Goal: Transaction & Acquisition: Download file/media

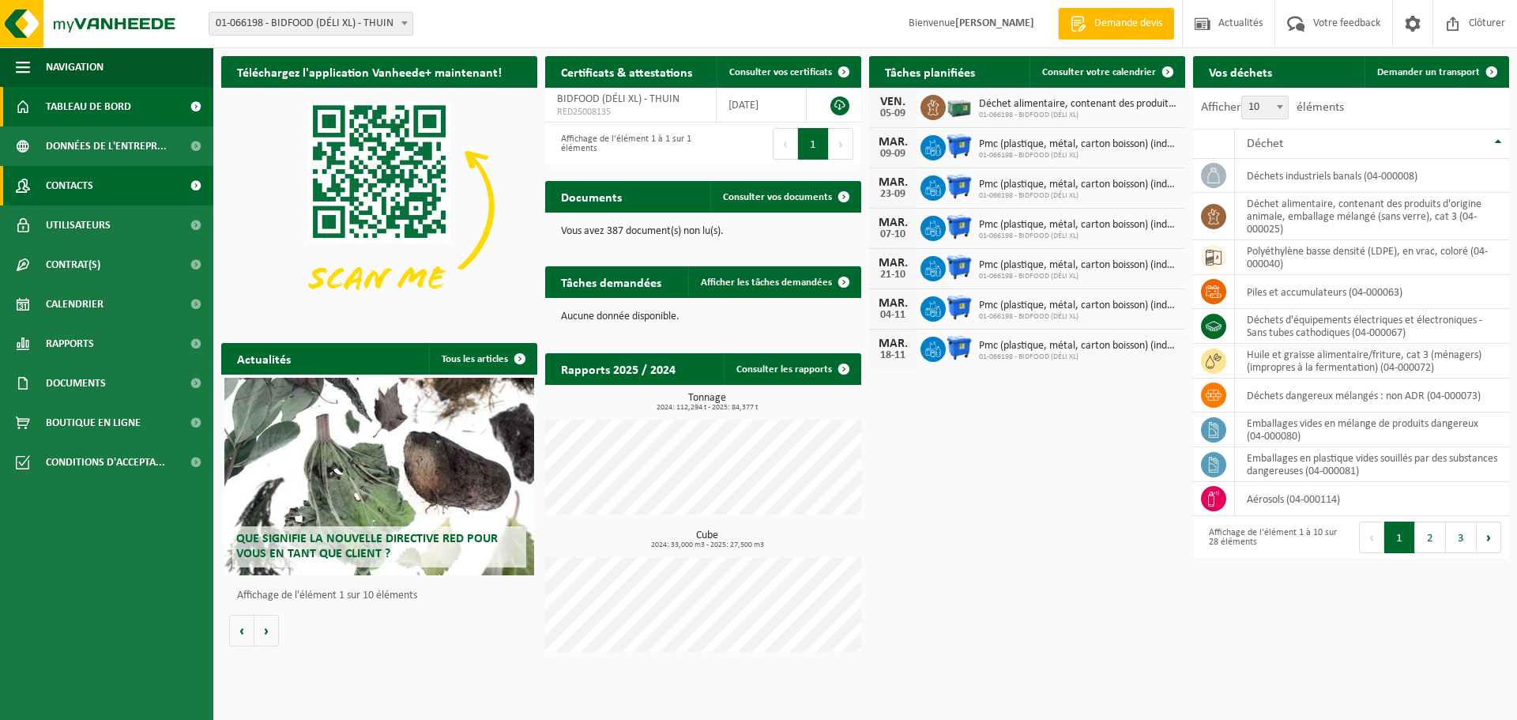
click at [87, 190] on span "Contacts" at bounding box center [69, 186] width 47 height 40
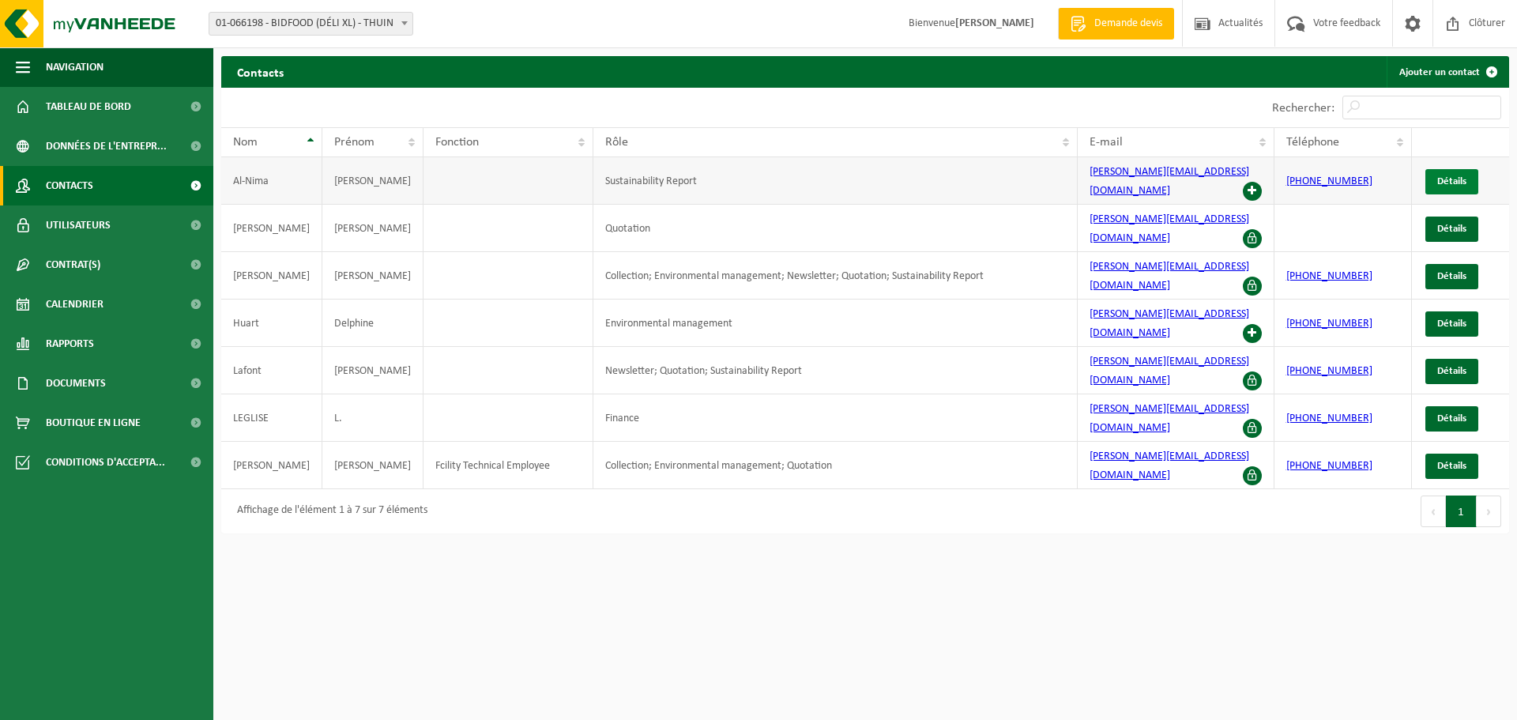
click at [1446, 176] on span "Détails" at bounding box center [1451, 181] width 29 height 10
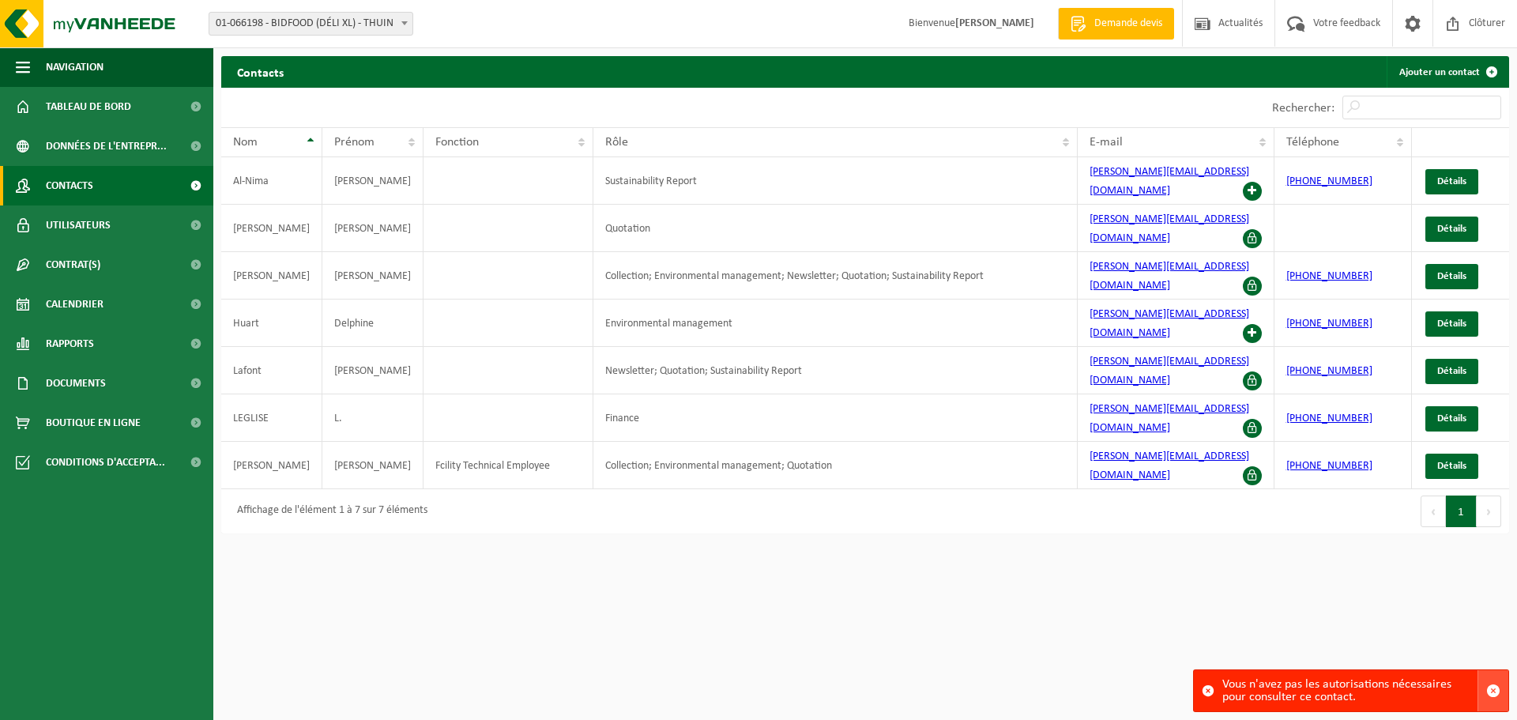
click at [1490, 691] on span "button" at bounding box center [1493, 690] width 14 height 14
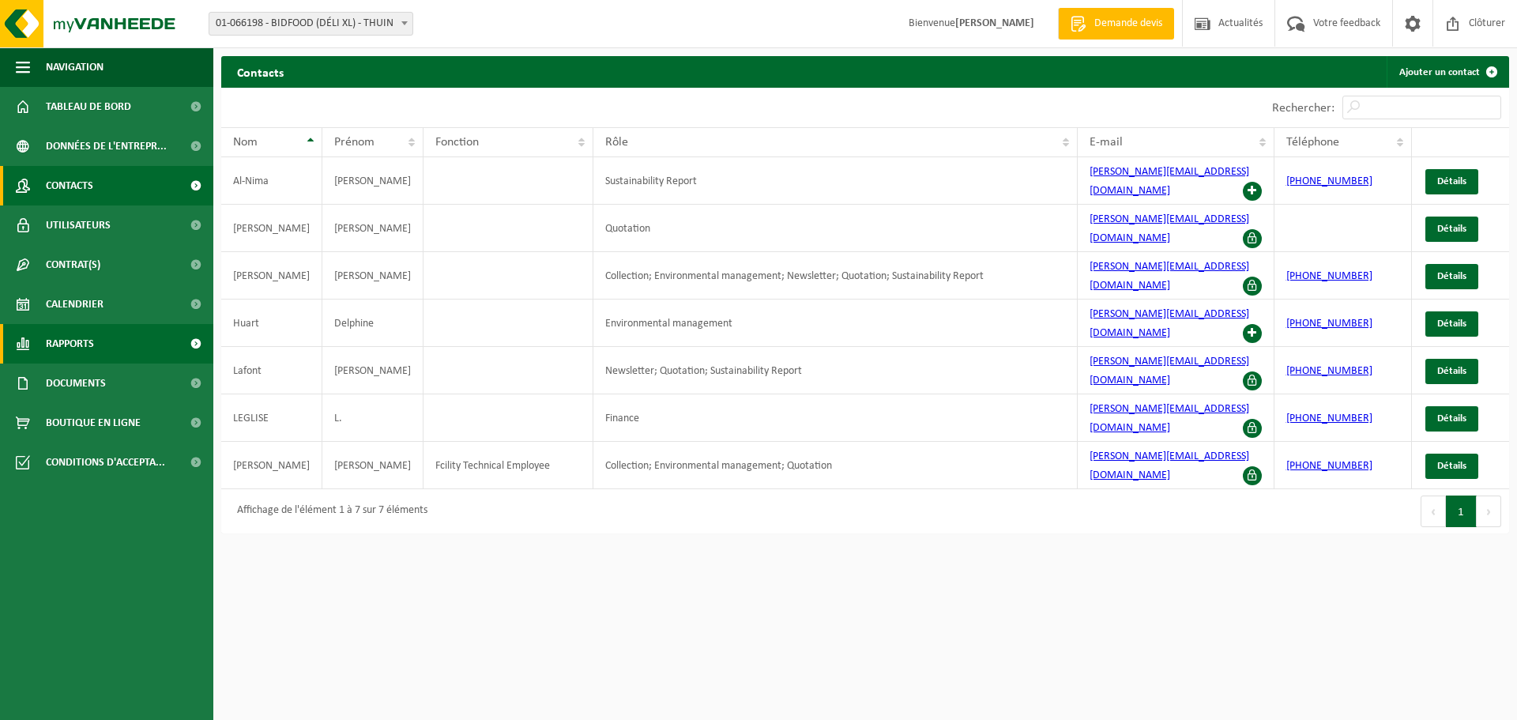
click at [90, 348] on span "Rapports" at bounding box center [70, 344] width 48 height 40
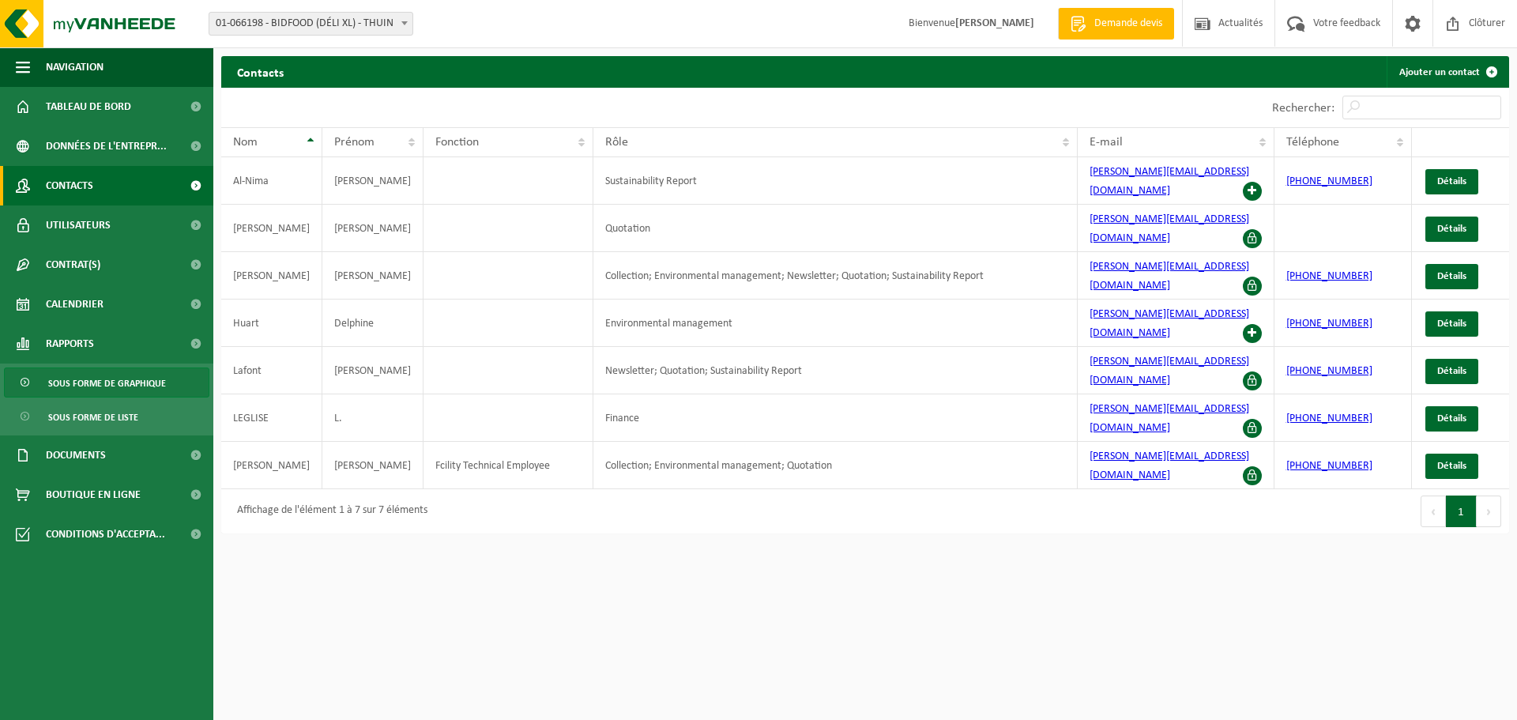
click at [98, 384] on span "Sous forme de graphique" at bounding box center [107, 383] width 118 height 30
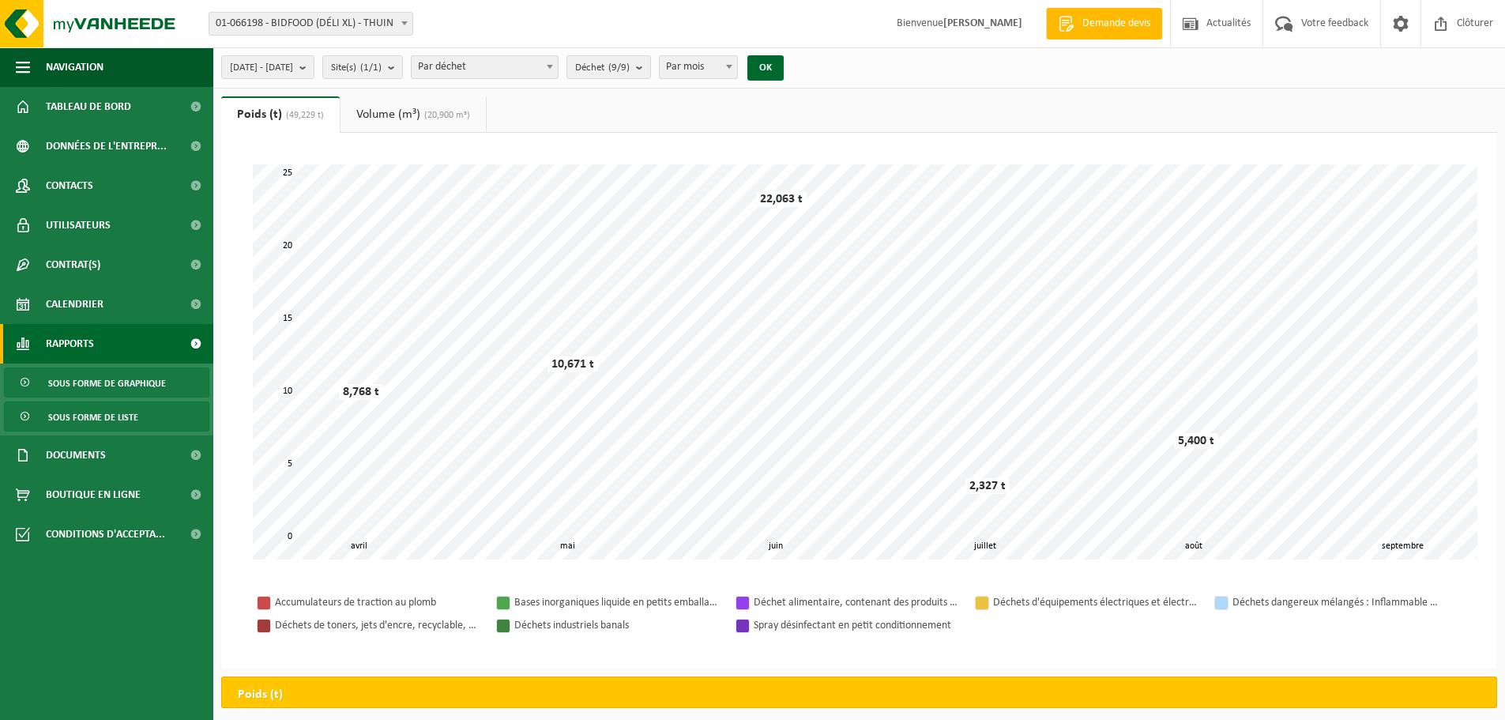
click at [114, 418] on span "Sous forme de liste" at bounding box center [93, 417] width 90 height 30
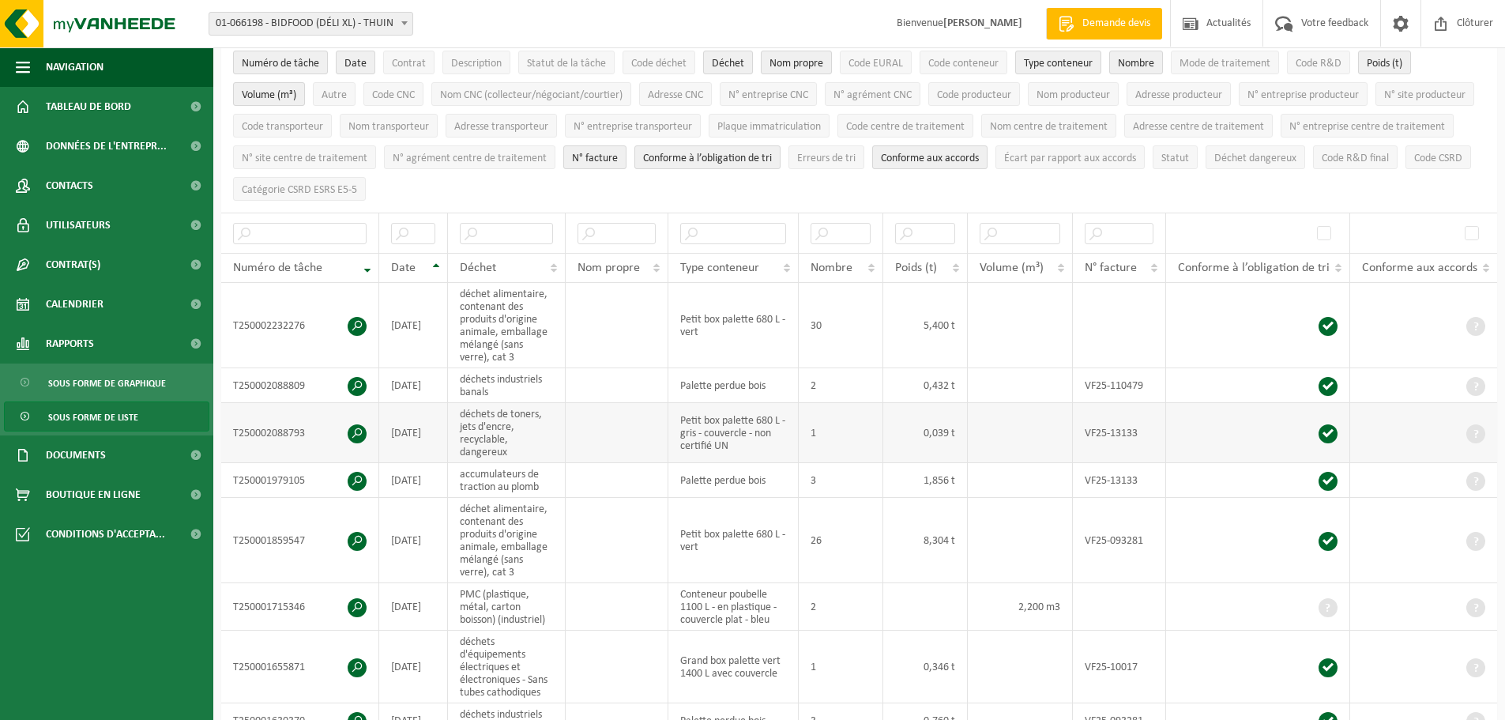
scroll to position [158, 0]
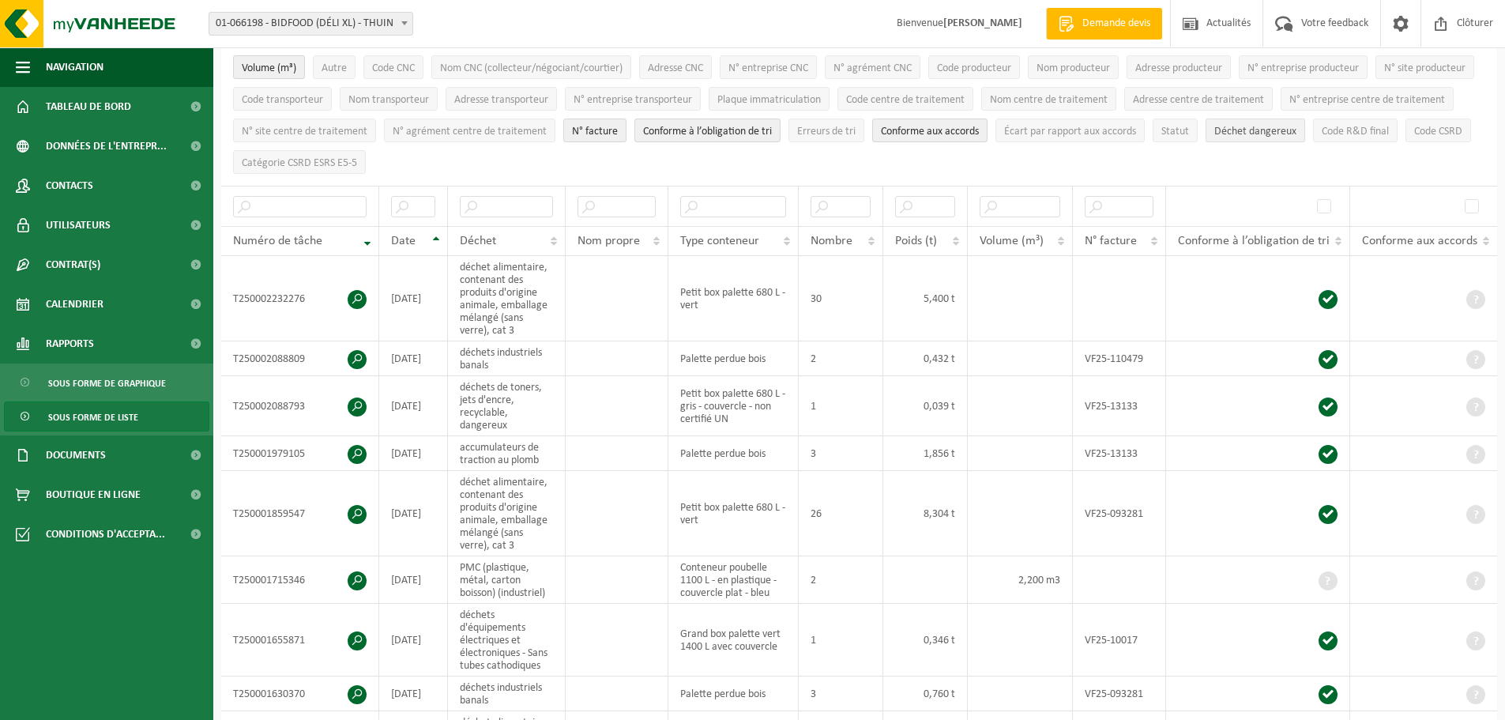
click at [1214, 137] on span "Déchet dangereux" at bounding box center [1255, 132] width 82 height 12
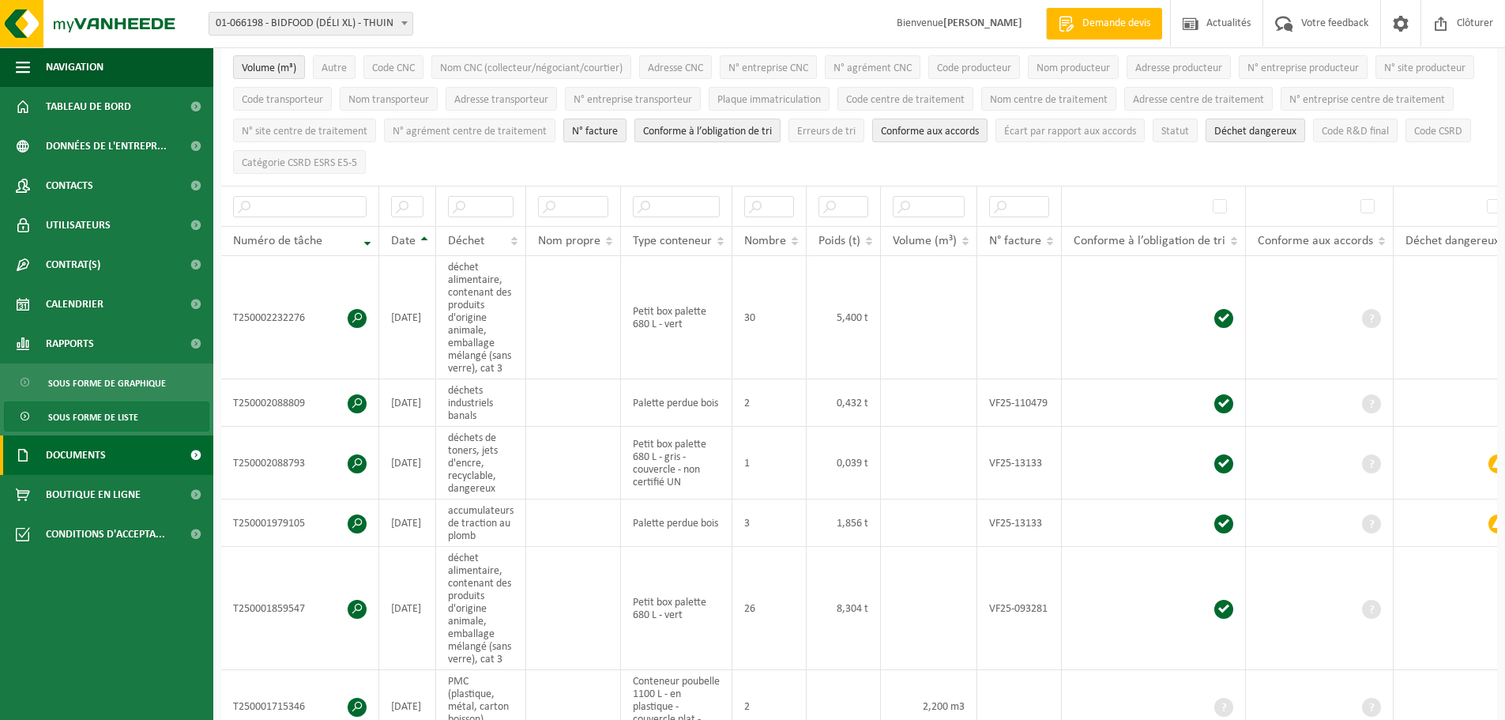
click at [94, 463] on span "Documents" at bounding box center [76, 455] width 60 height 40
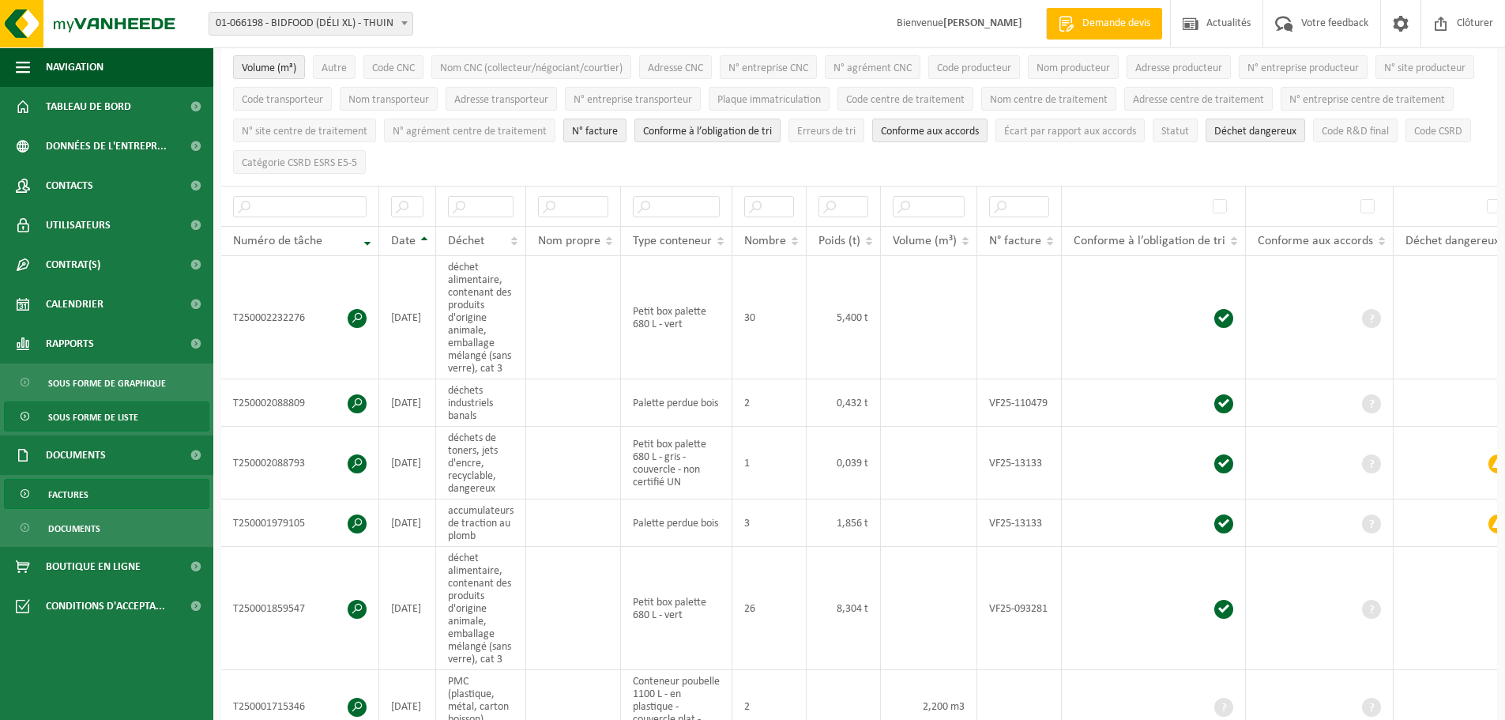
click at [77, 486] on span "Factures" at bounding box center [68, 495] width 40 height 30
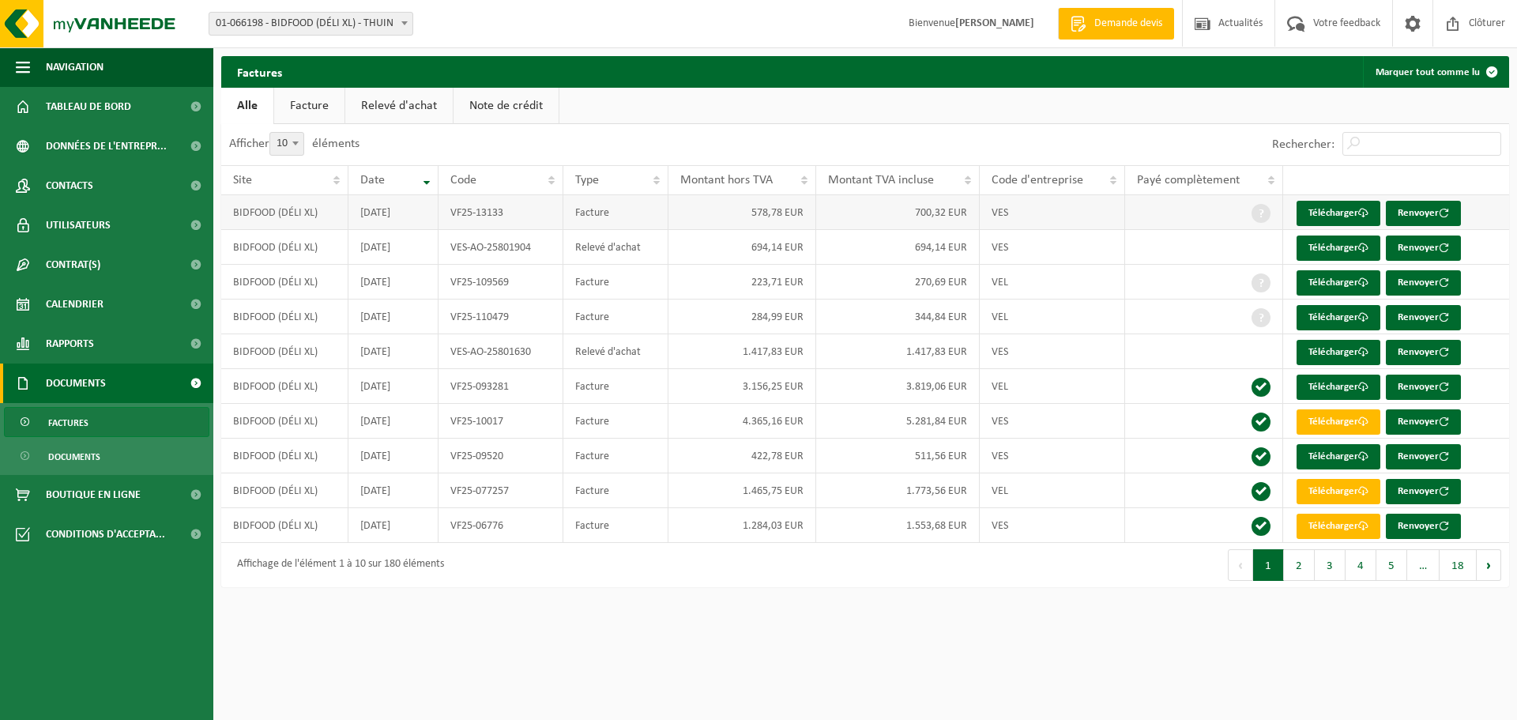
click at [310, 214] on td "BIDFOOD (DÉLI XL)" at bounding box center [284, 212] width 127 height 35
click at [308, 220] on td "BIDFOOD (DÉLI XL)" at bounding box center [284, 212] width 127 height 35
click at [1337, 213] on link "Télécharger" at bounding box center [1339, 213] width 84 height 25
click at [1333, 248] on link "Télécharger" at bounding box center [1339, 247] width 84 height 25
click at [1351, 282] on link "Télécharger" at bounding box center [1339, 282] width 84 height 25
